Goal: Task Accomplishment & Management: Manage account settings

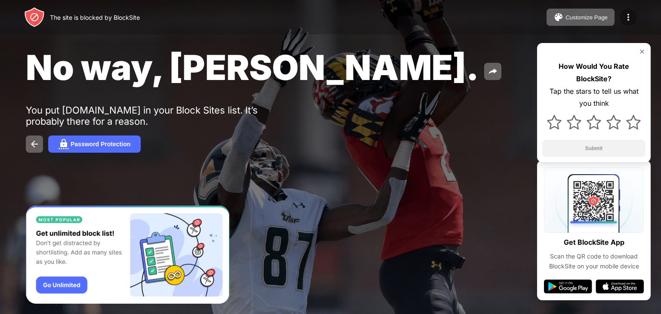
click at [636, 17] on div at bounding box center [627, 17] width 17 height 17
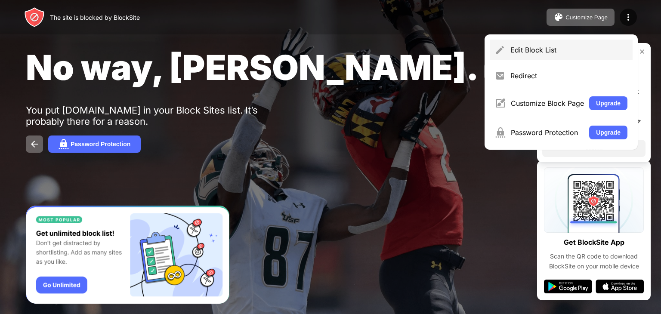
click at [515, 47] on div "Edit Block List" at bounding box center [568, 50] width 117 height 9
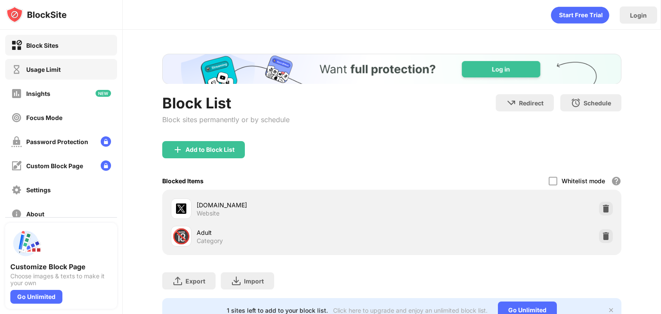
click at [46, 71] on div "Usage Limit" at bounding box center [43, 69] width 34 height 7
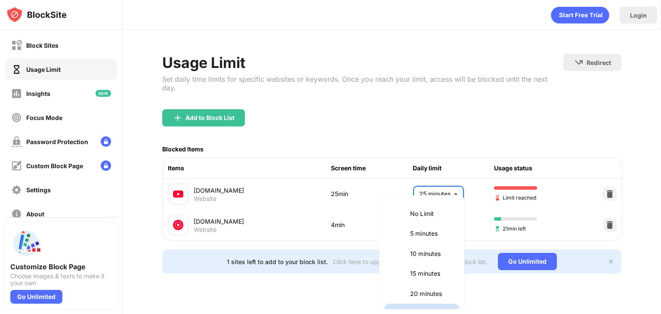
scroll to position [15, 0]
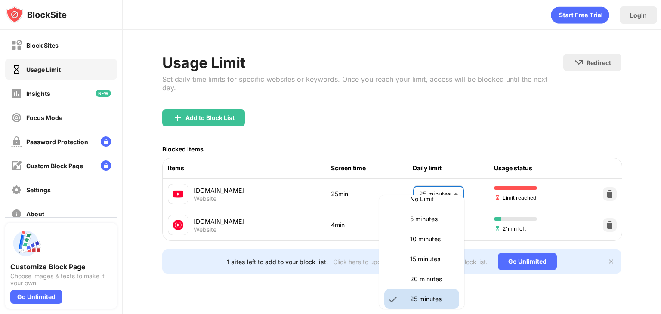
click at [428, 183] on body "Block Sites Usage Limit Insights Focus Mode Password Protection Custom Block Pa…" at bounding box center [330, 157] width 661 height 314
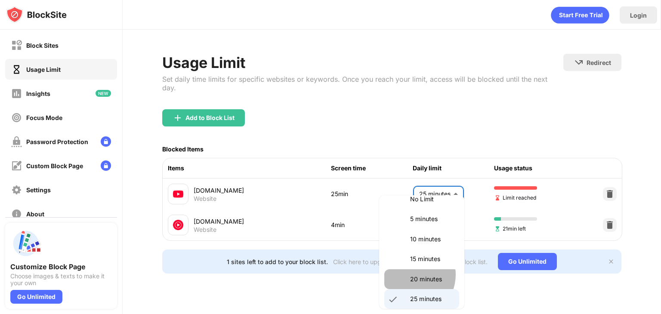
click at [410, 274] on p "20 minutes" at bounding box center [432, 278] width 44 height 9
type input "**"
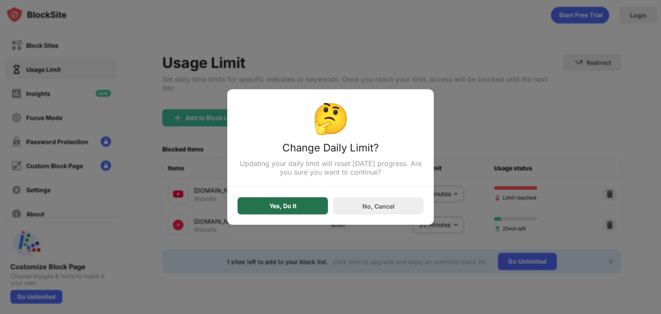
click at [266, 202] on div "Yes, Do It" at bounding box center [282, 205] width 90 height 17
